Goal: Use online tool/utility: Use online tool/utility

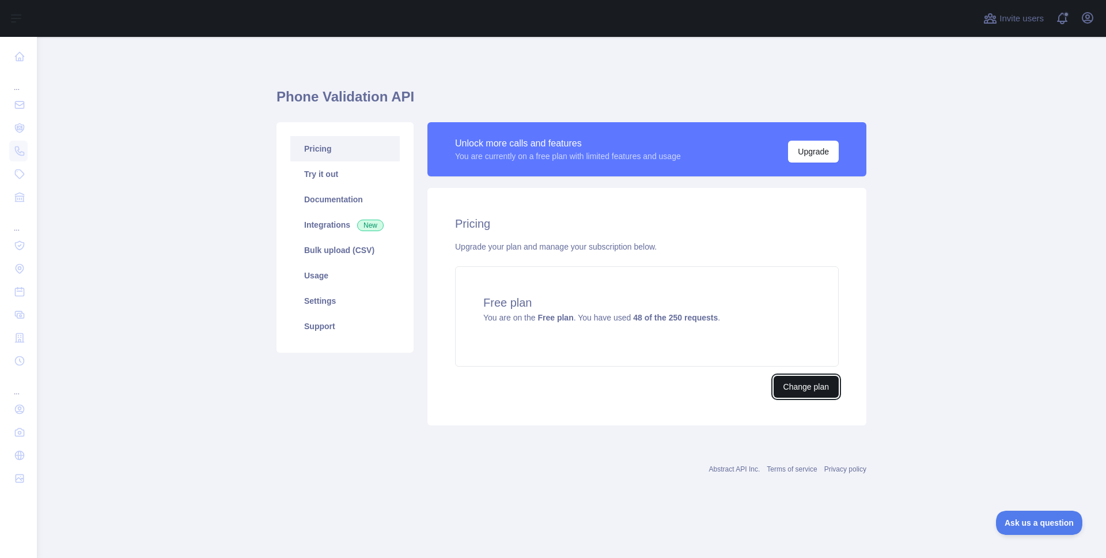
click at [819, 390] on button "Change plan" at bounding box center [806, 387] width 65 height 22
click at [332, 224] on link "Integrations New" at bounding box center [344, 224] width 109 height 25
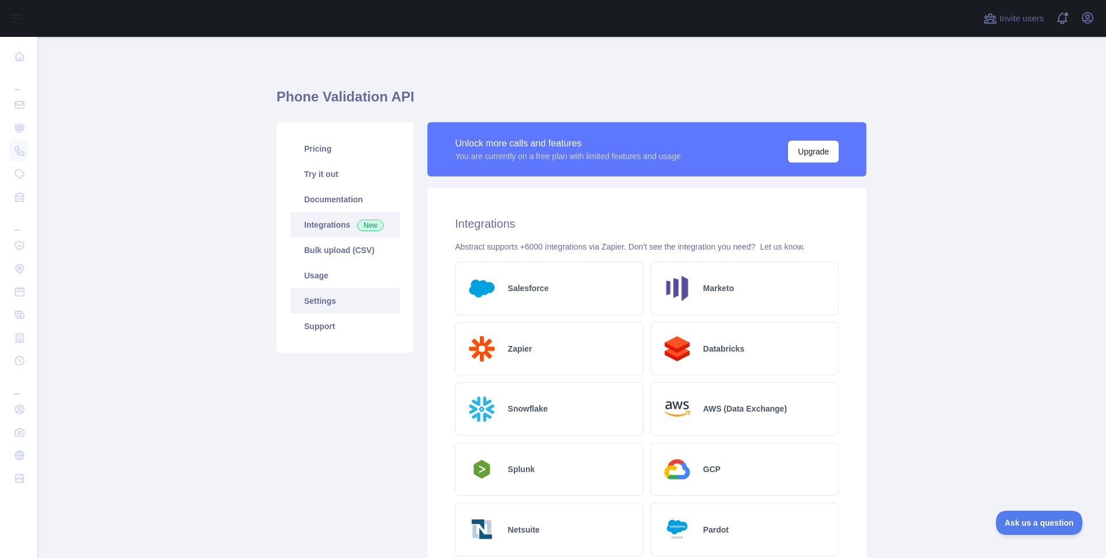
click at [335, 297] on link "Settings" at bounding box center [344, 300] width 109 height 25
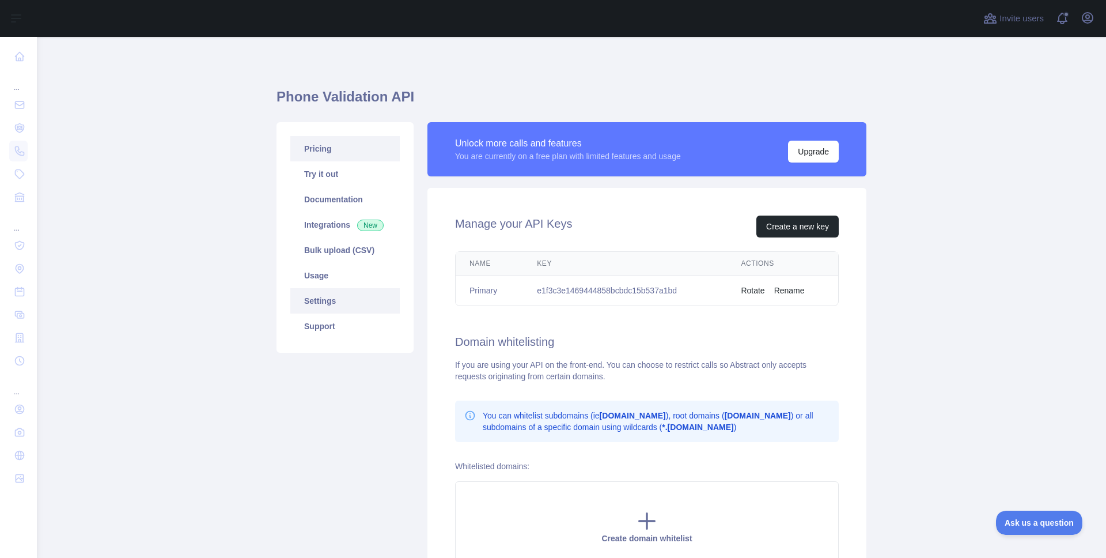
click at [336, 146] on link "Pricing" at bounding box center [344, 148] width 109 height 25
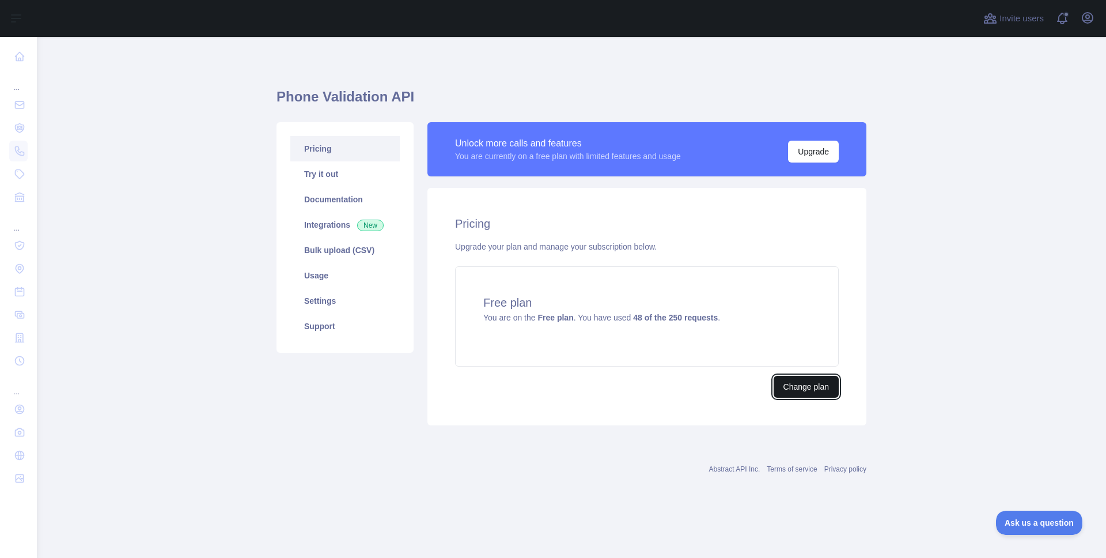
click at [809, 392] on button "Change plan" at bounding box center [806, 387] width 65 height 22
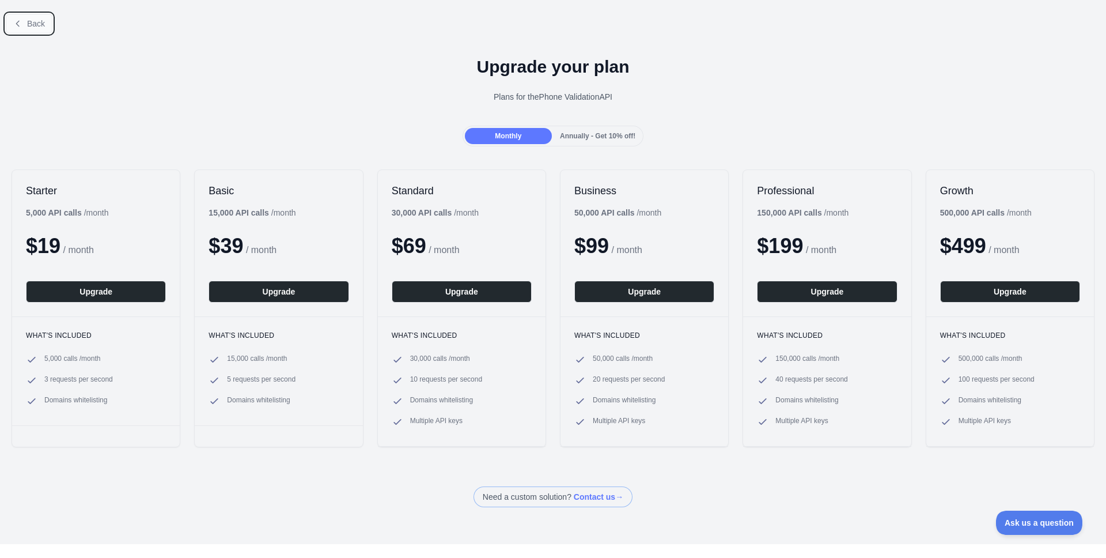
click at [22, 27] on button "Back" at bounding box center [29, 24] width 47 height 20
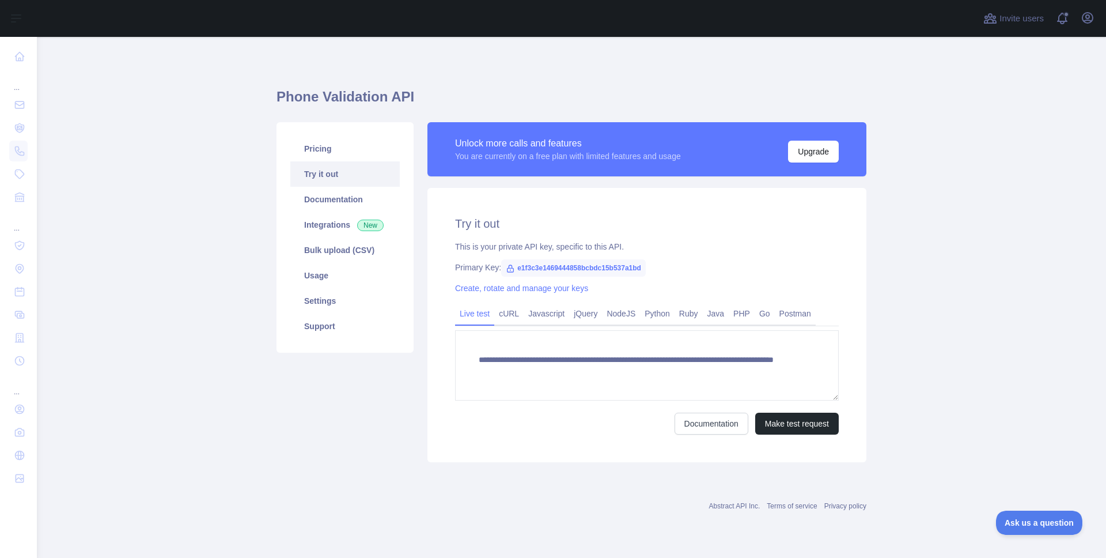
click at [571, 266] on span "e1f3c3e1469444858bcbdc15b537a1bd" at bounding box center [573, 267] width 145 height 17
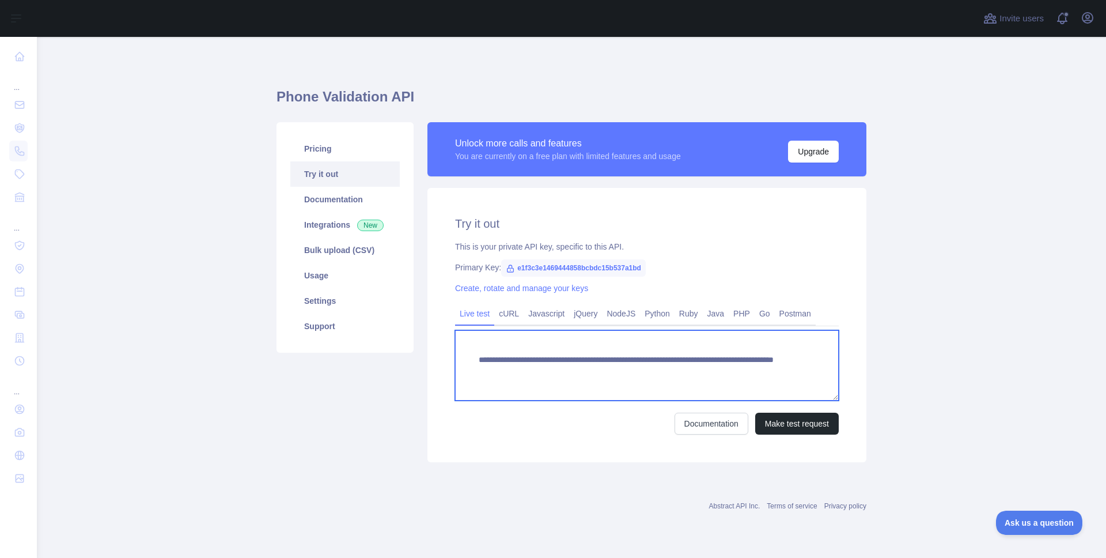
click at [573, 374] on textarea "**********" at bounding box center [647, 365] width 384 height 70
click at [726, 375] on textarea "**********" at bounding box center [647, 365] width 384 height 70
paste textarea
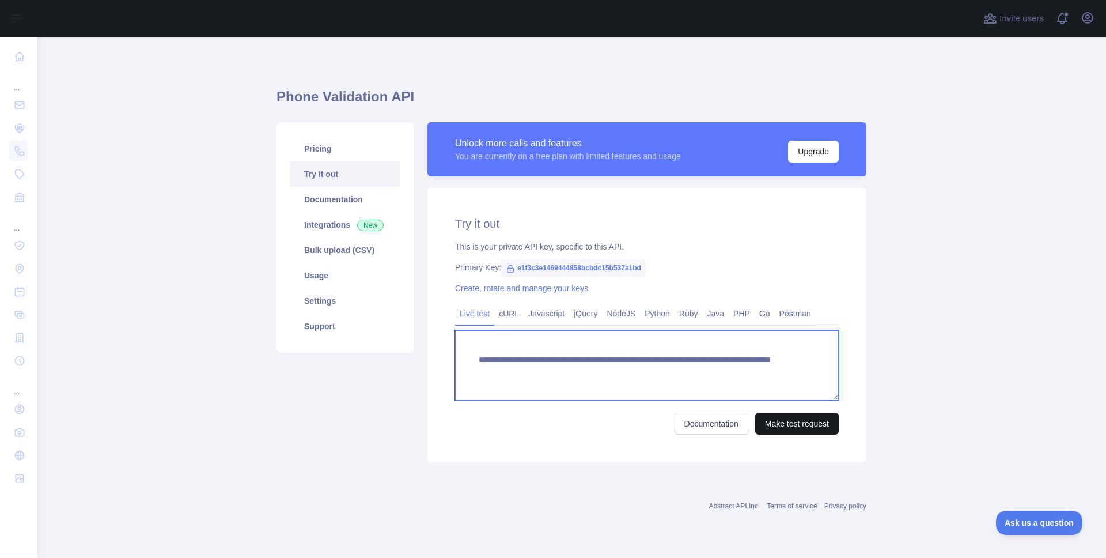
type textarea "**********"
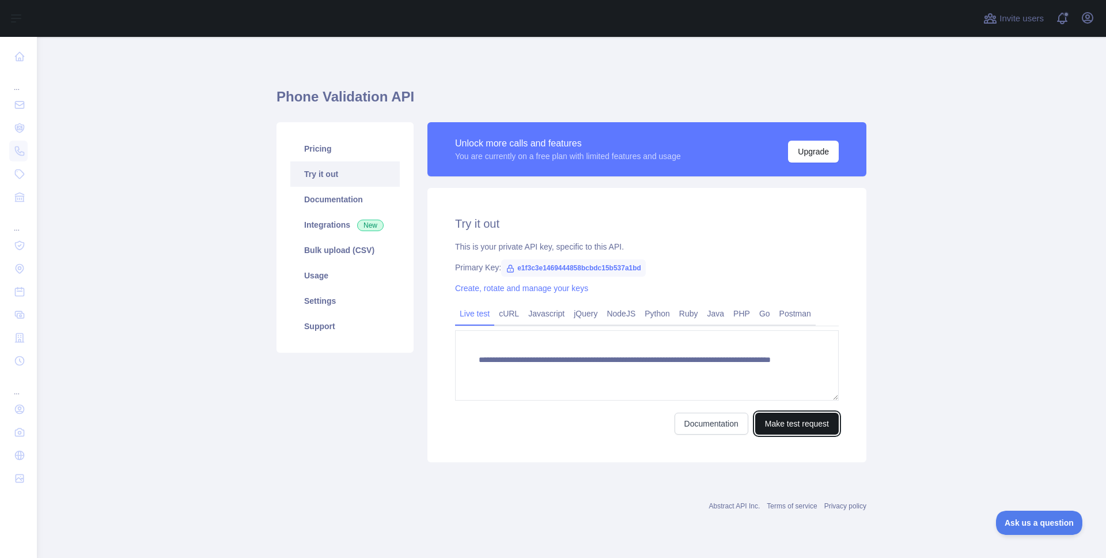
click at [805, 423] on button "Make test request" at bounding box center [797, 423] width 84 height 22
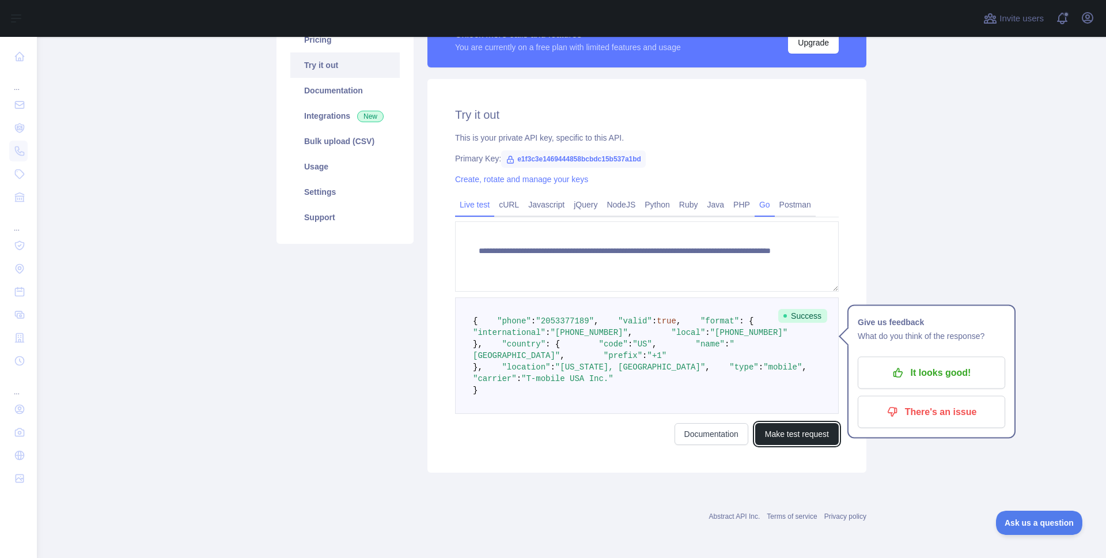
scroll to position [213, 0]
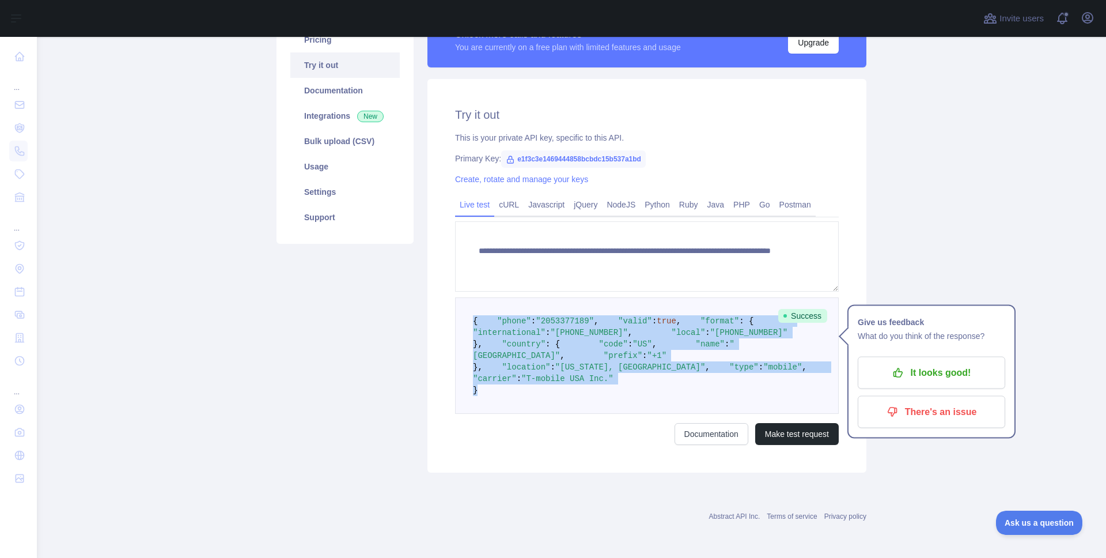
drag, startPoint x: 490, startPoint y: 391, endPoint x: 474, endPoint y: 217, distance: 174.1
click at [474, 297] on pre "{ "phone" : "[PHONE_NUMBER]" , "valid" : true , "format" : { "international" : …" at bounding box center [647, 355] width 384 height 116
copy code "{ "phone" : "[PHONE_NUMBER]" , "valid" : true , "format" : { "international" : …"
